Goal: Task Accomplishment & Management: Use online tool/utility

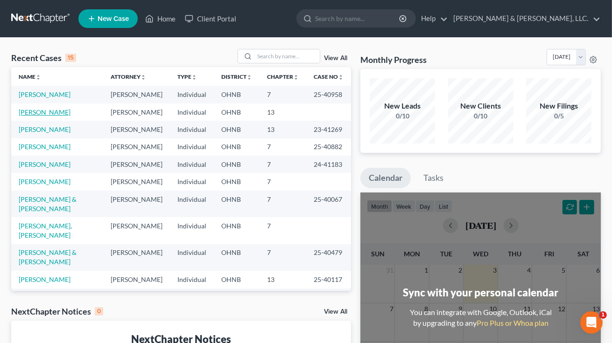
click at [44, 110] on link "[PERSON_NAME]" at bounding box center [45, 112] width 52 height 8
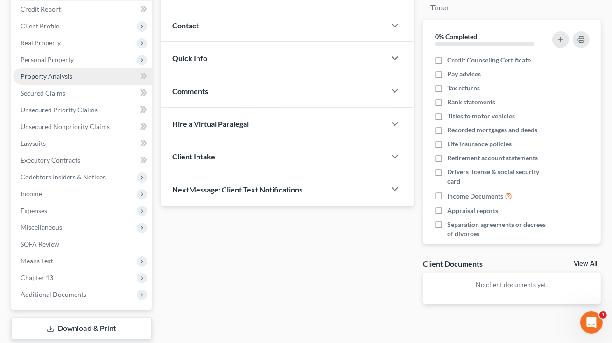
scroll to position [140, 0]
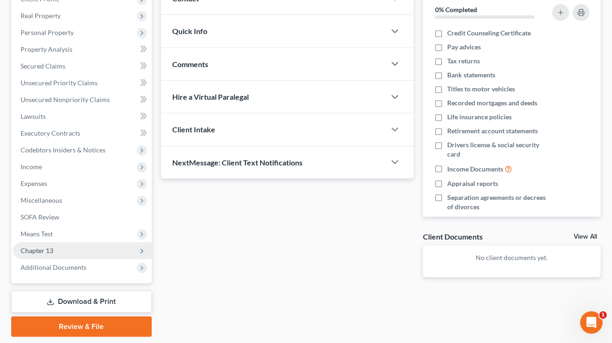
click at [42, 251] on span "Chapter 13" at bounding box center [37, 251] width 33 height 8
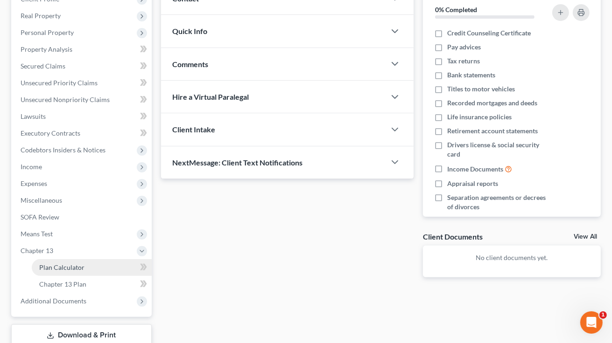
click at [66, 269] on span "Plan Calculator" at bounding box center [61, 268] width 45 height 8
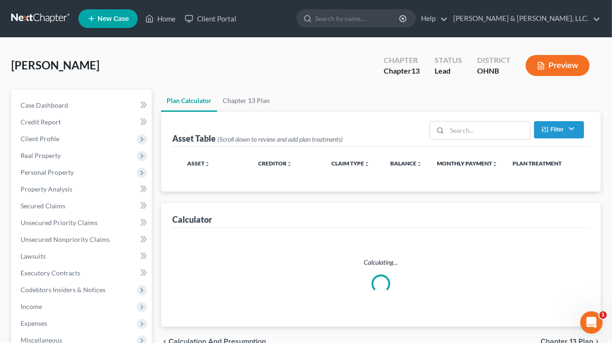
select select "59"
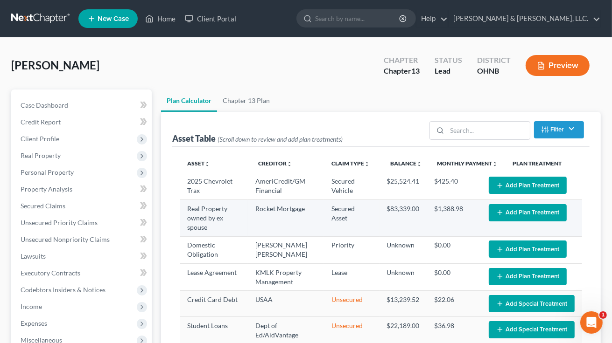
click at [499, 211] on button "Add Plan Treatment" at bounding box center [527, 212] width 78 height 17
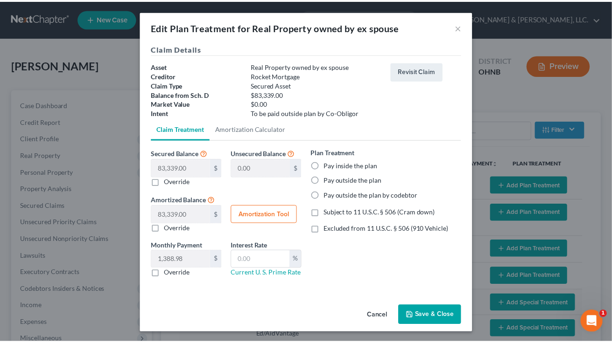
scroll to position [1, 0]
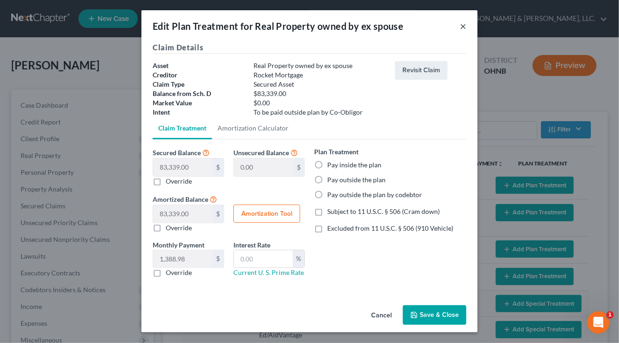
click at [460, 30] on button "×" at bounding box center [463, 26] width 7 height 11
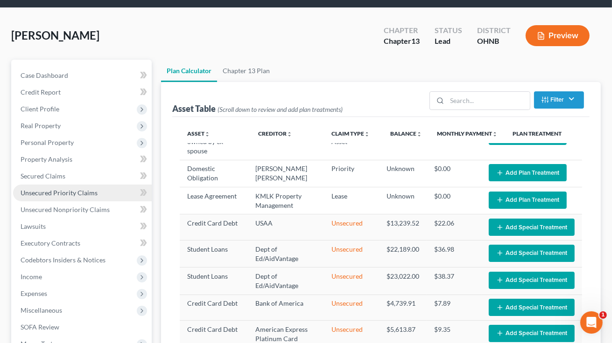
scroll to position [47, 0]
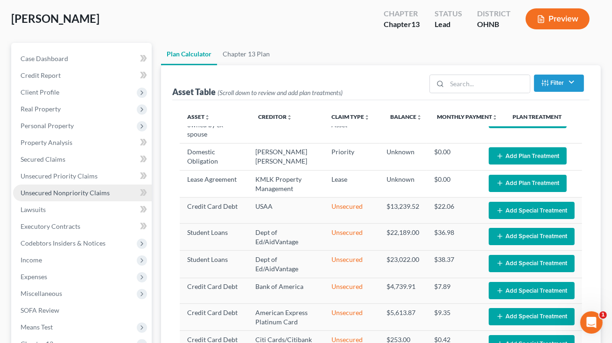
click at [62, 190] on span "Unsecured Nonpriority Claims" at bounding box center [65, 193] width 89 height 8
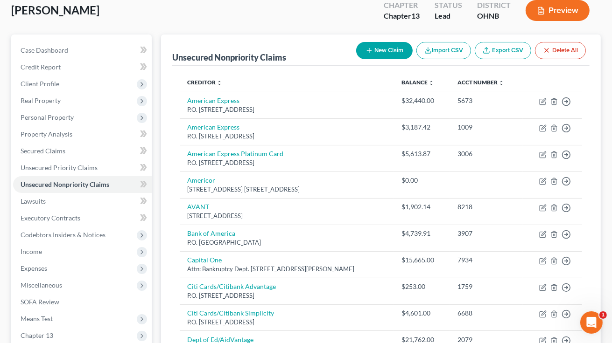
scroll to position [47, 0]
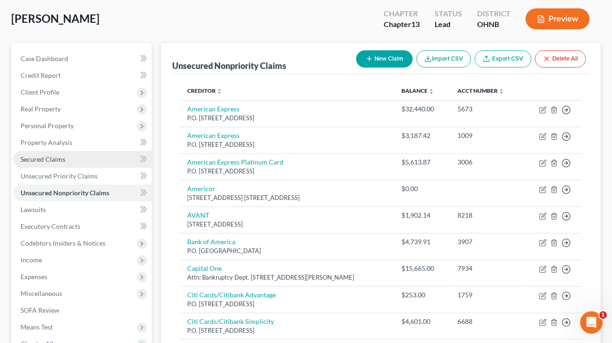
click at [49, 158] on span "Secured Claims" at bounding box center [43, 159] width 45 height 8
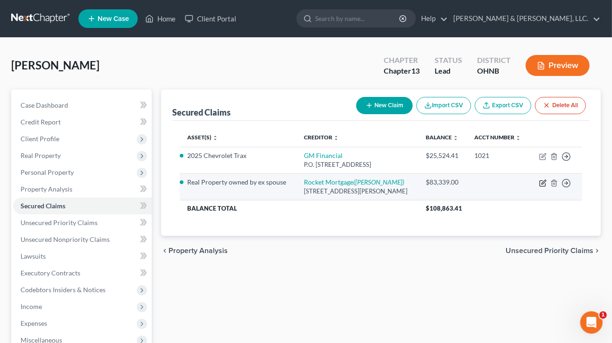
click at [543, 184] on icon "button" at bounding box center [542, 183] width 7 height 7
select select "23"
select select "0"
select select "4"
select select "3"
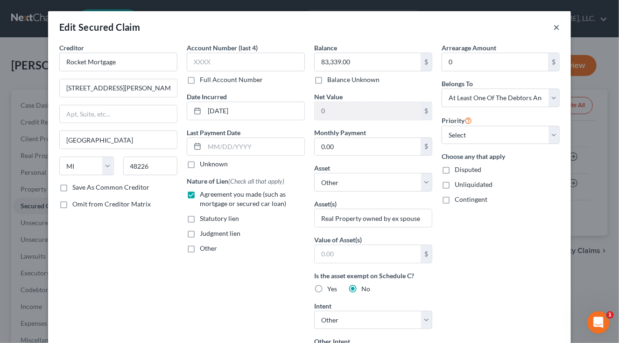
click at [554, 27] on button "×" at bounding box center [556, 26] width 7 height 11
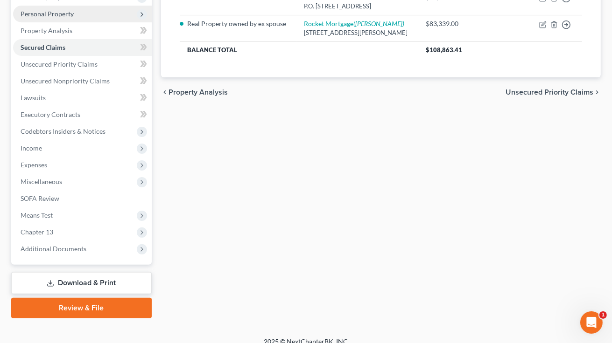
scroll to position [168, 0]
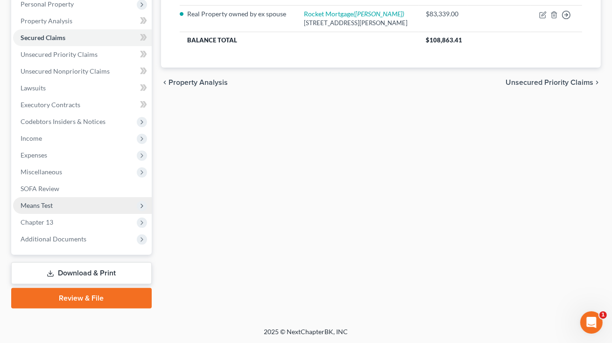
click at [46, 206] on span "Means Test" at bounding box center [37, 206] width 32 height 8
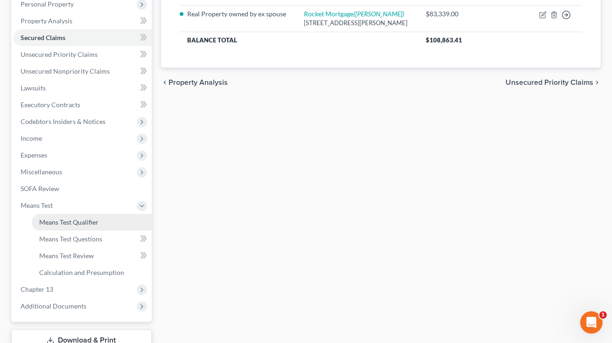
click at [83, 223] on span "Means Test Qualifier" at bounding box center [68, 222] width 59 height 8
